Goal: Transaction & Acquisition: Purchase product/service

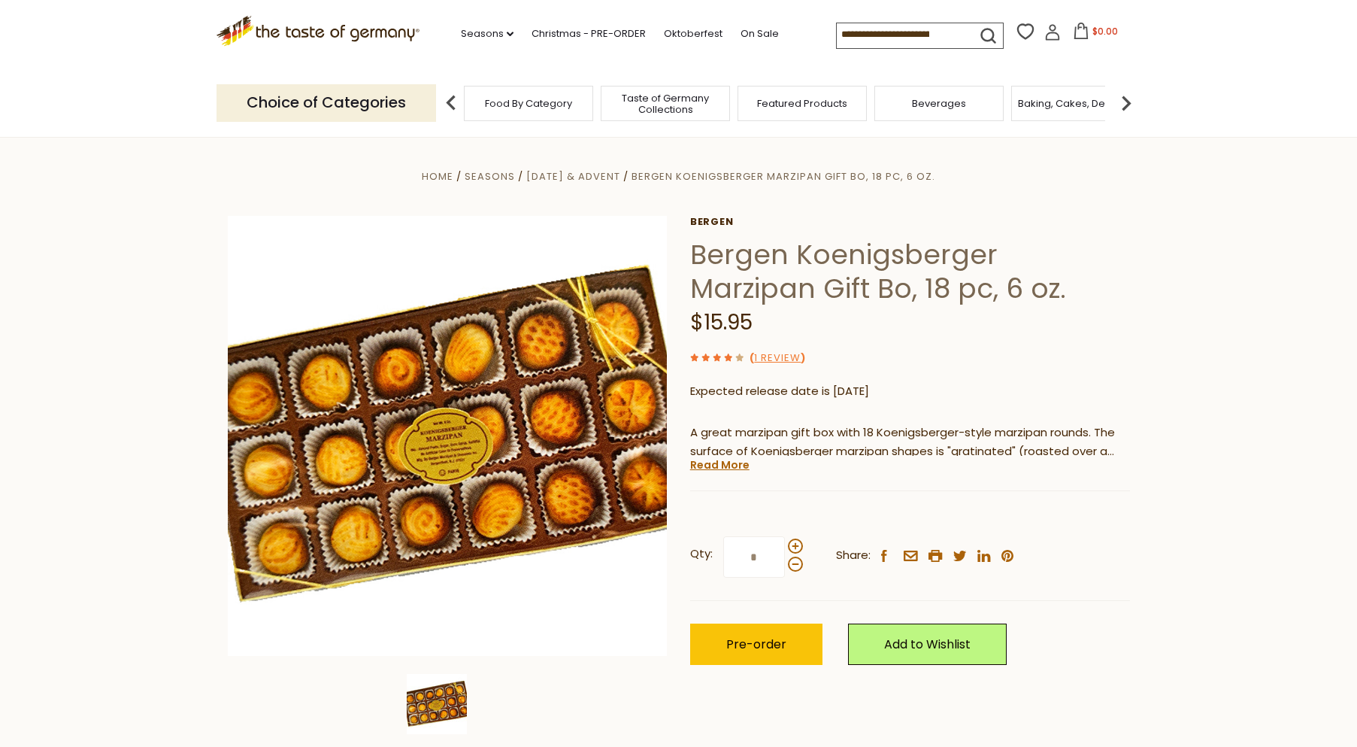
click at [657, 111] on span "Taste of Germany Collections" at bounding box center [665, 103] width 120 height 23
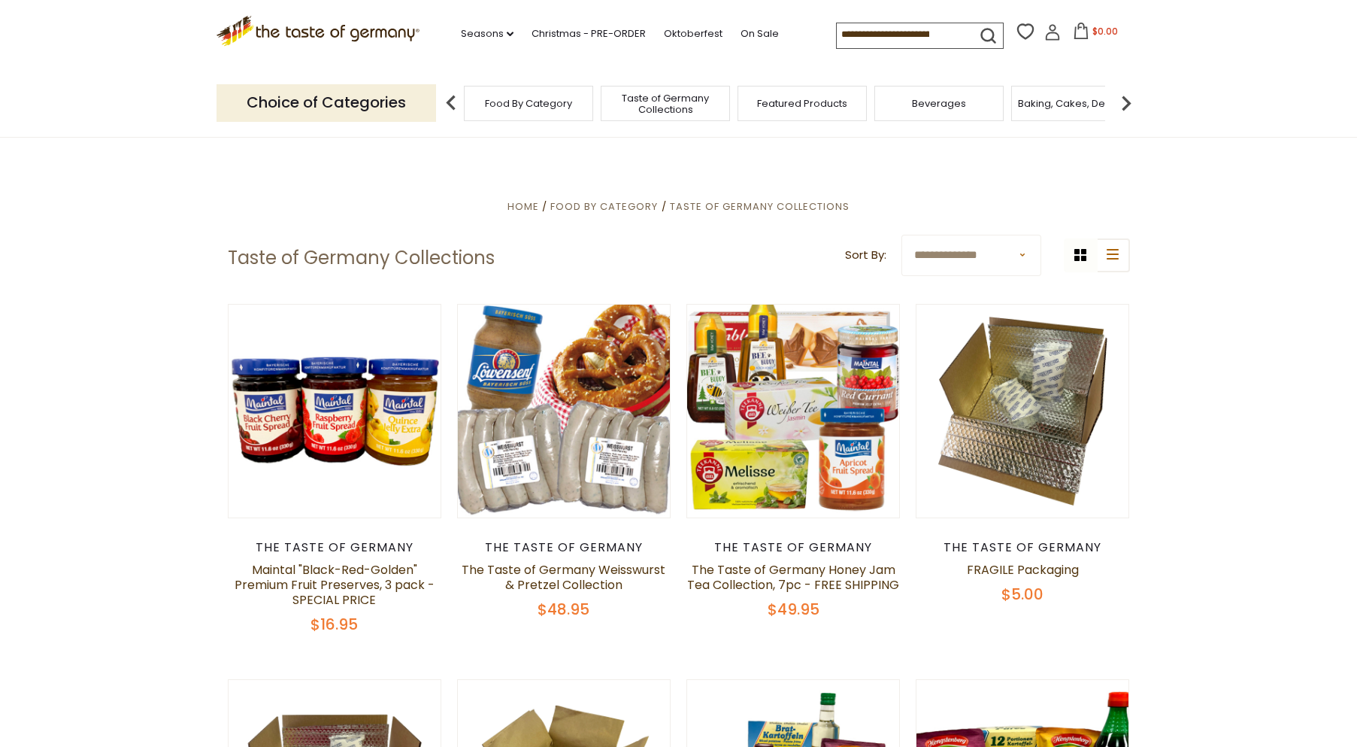
click at [523, 106] on span "Food By Category" at bounding box center [528, 103] width 87 height 11
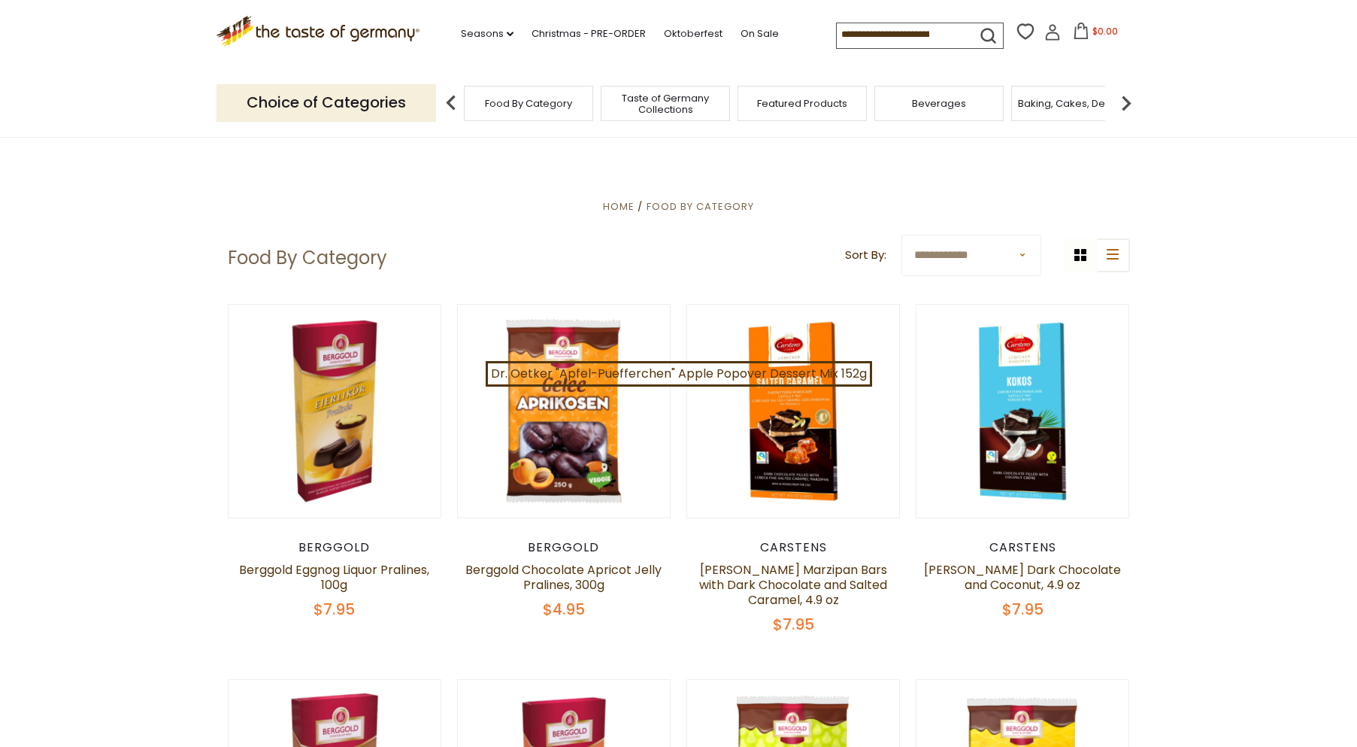
click at [452, 105] on img at bounding box center [451, 103] width 30 height 30
click at [444, 103] on img at bounding box center [451, 103] width 30 height 30
click at [1127, 108] on img at bounding box center [1126, 103] width 30 height 30
click at [874, 98] on span "Baking, Cakes, Desserts" at bounding box center [877, 103] width 117 height 11
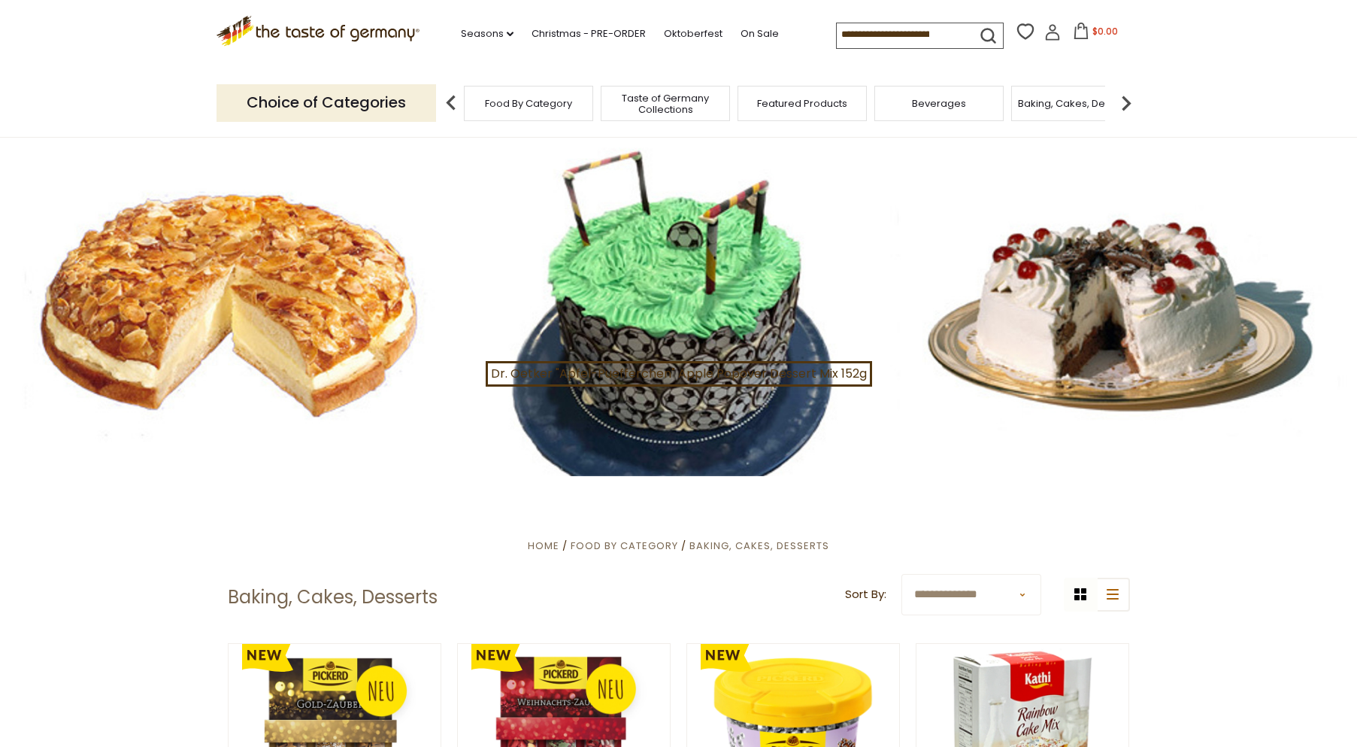
click at [844, 36] on input at bounding box center [900, 33] width 127 height 21
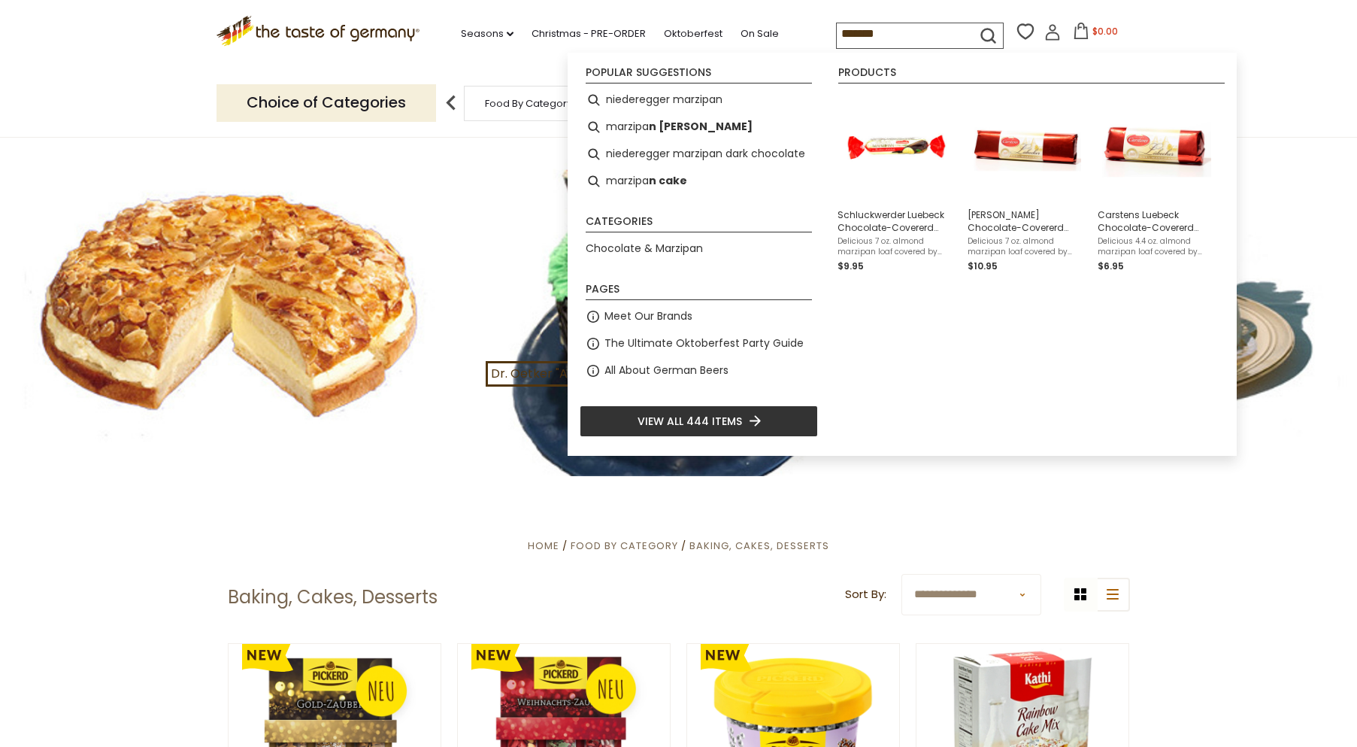
type input "********"
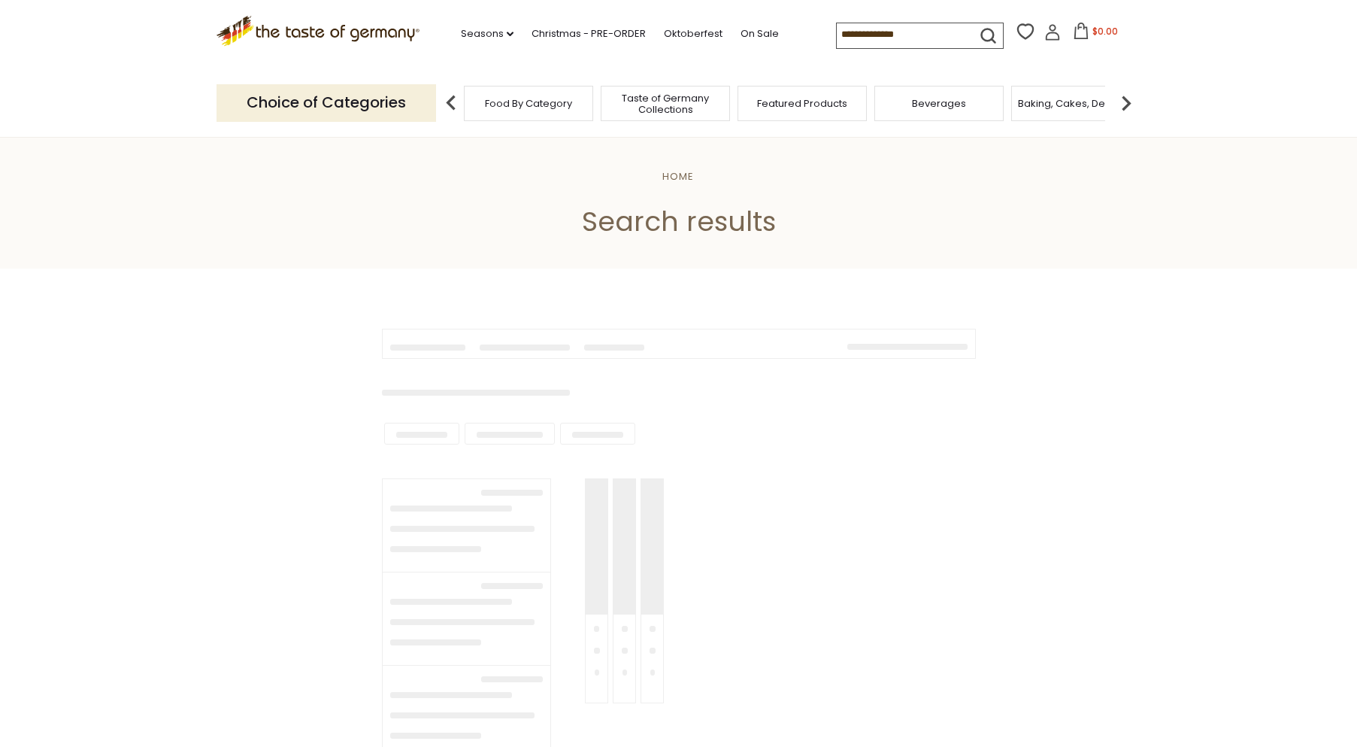
type input "********"
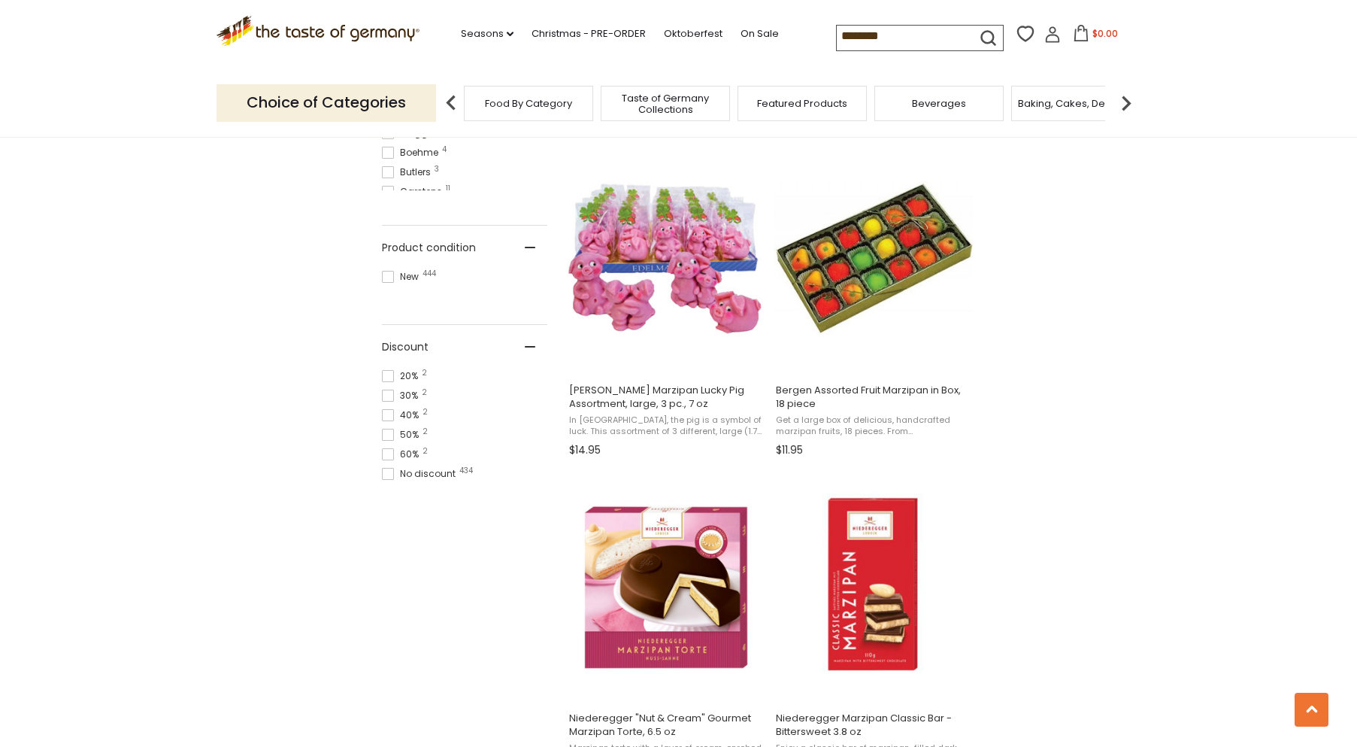
scroll to position [902, 0]
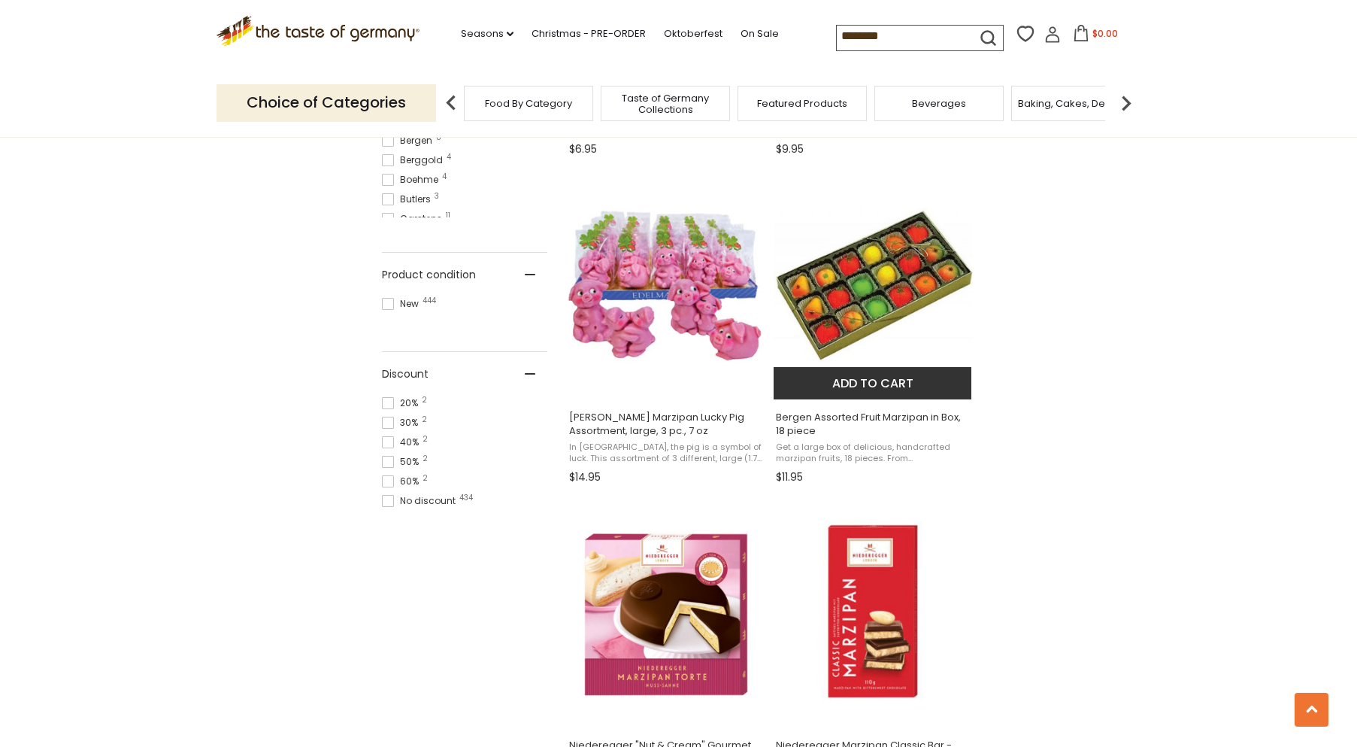
drag, startPoint x: 856, startPoint y: 429, endPoint x: 775, endPoint y: 416, distance: 81.5
click at [775, 416] on span "Bergen Assorted Fruit Marzipan in Box, 18 piece Get a large box of delicious, h…" at bounding box center [873, 444] width 199 height 90
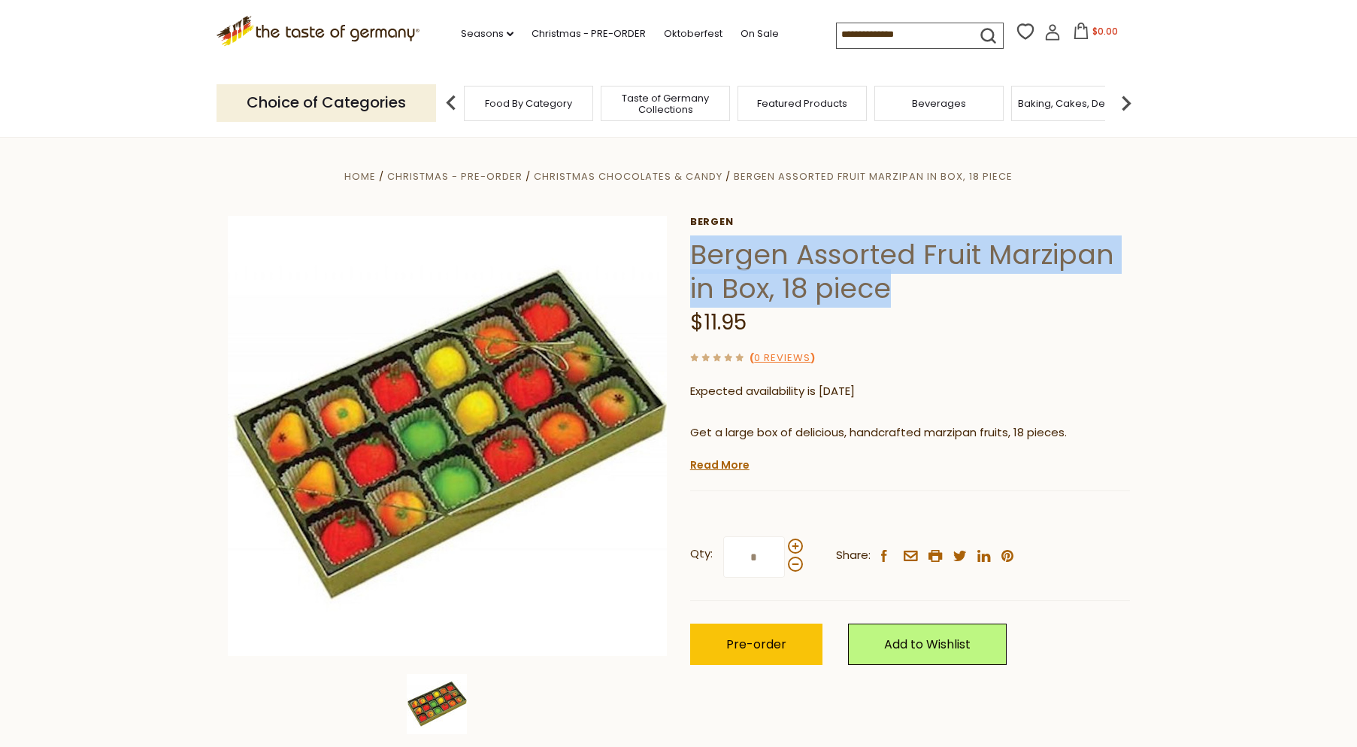
drag, startPoint x: 692, startPoint y: 247, endPoint x: 888, endPoint y: 282, distance: 199.3
click at [888, 282] on h1 "Bergen Assorted Fruit Marzipan in Box, 18 piece" at bounding box center [910, 272] width 440 height 68
copy h1 "Bergen Assorted Fruit Marzipan in Box, 18 piece"
